Goal: Task Accomplishment & Management: Manage account settings

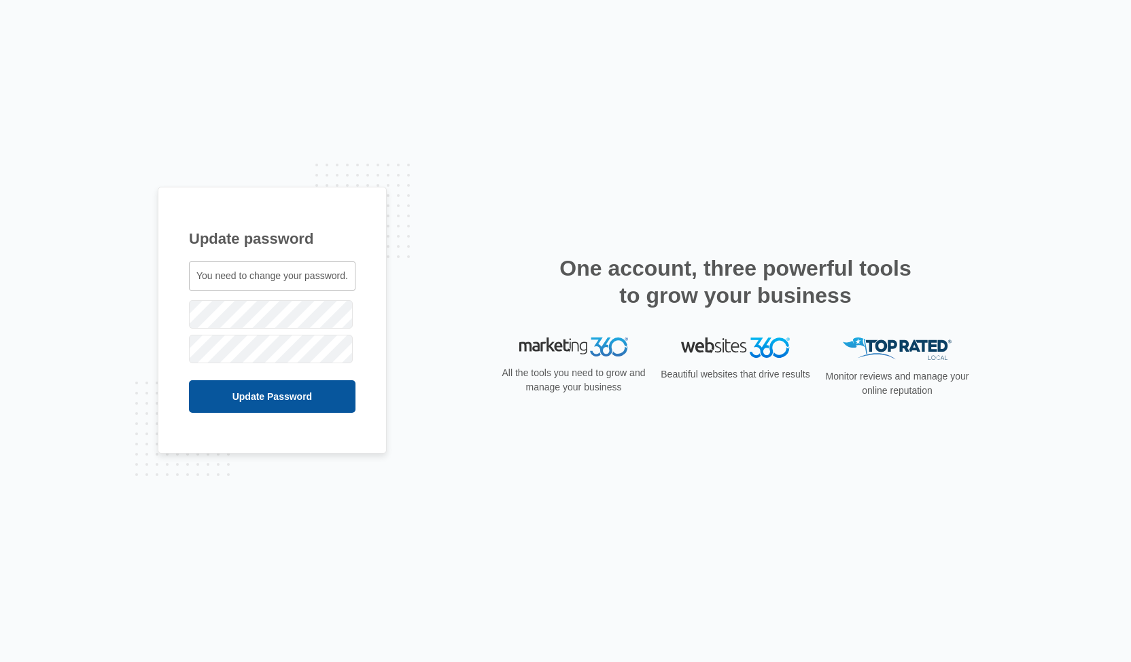
click at [265, 397] on input "Update Password" at bounding box center [272, 396] width 166 height 33
click at [261, 391] on input "Update Password" at bounding box center [257, 396] width 136 height 33
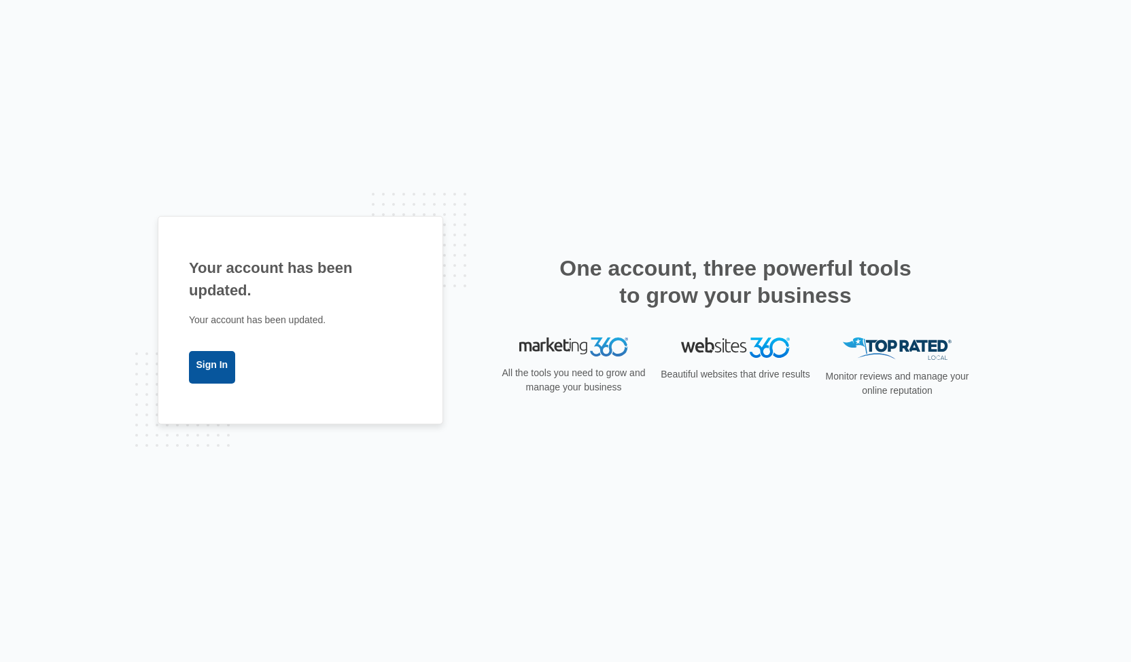
click at [216, 369] on link "Sign In" at bounding box center [212, 367] width 46 height 33
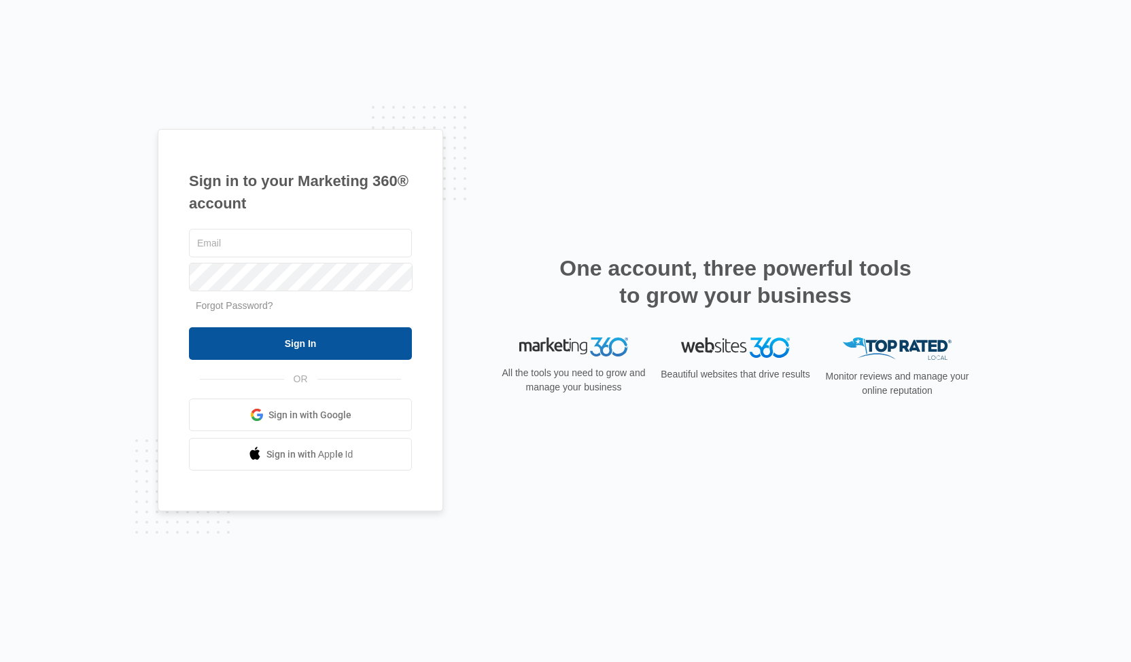
type input "[PERSON_NAME][EMAIL_ADDRESS][DOMAIN_NAME]"
click at [289, 340] on input "Sign In" at bounding box center [300, 343] width 223 height 33
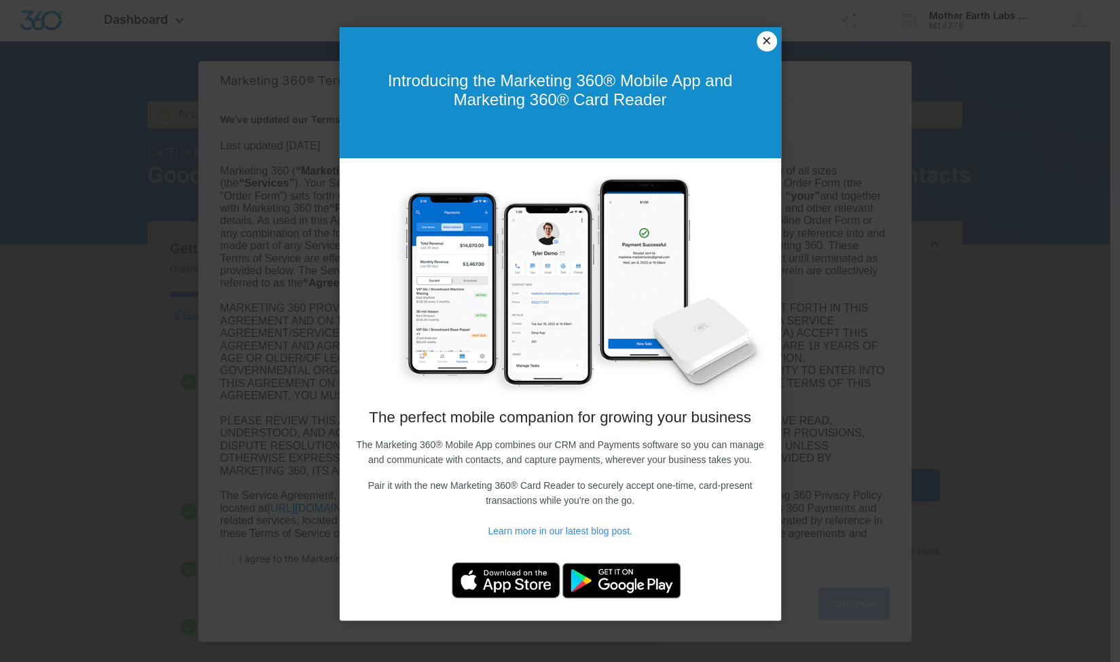
click at [764, 42] on link "×" at bounding box center [767, 41] width 20 height 20
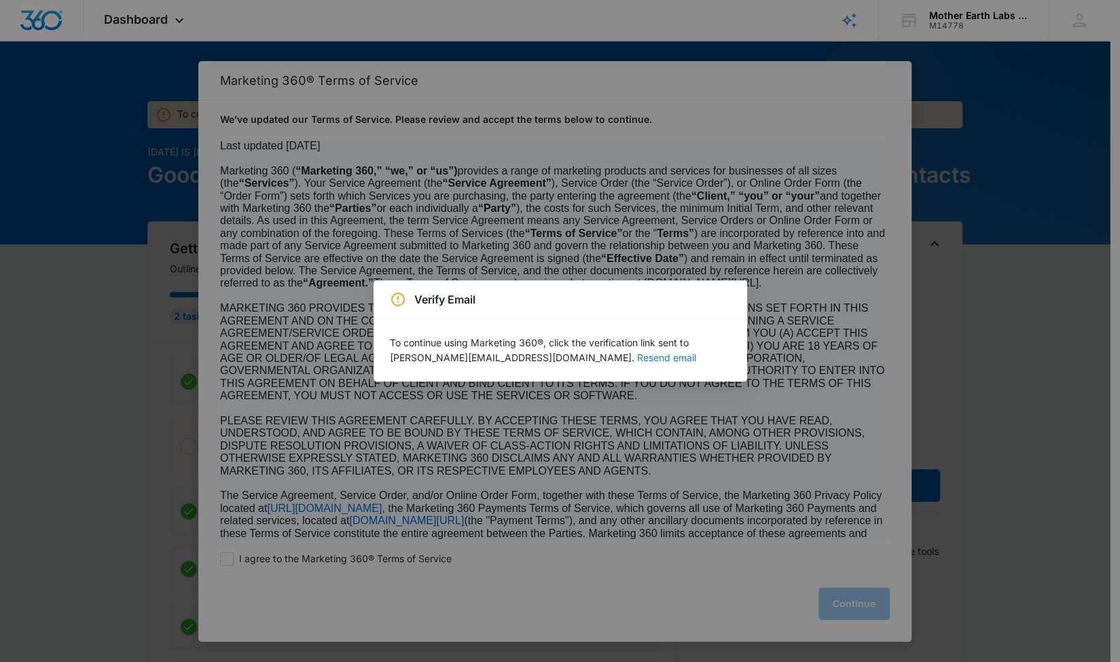
click at [637, 358] on button "Resend email" at bounding box center [666, 358] width 59 height 10
click at [447, 214] on div "Verify Email To continue using Marketing 360®, click the verification link sent…" at bounding box center [560, 331] width 1120 height 662
